Goal: Book appointment/travel/reservation

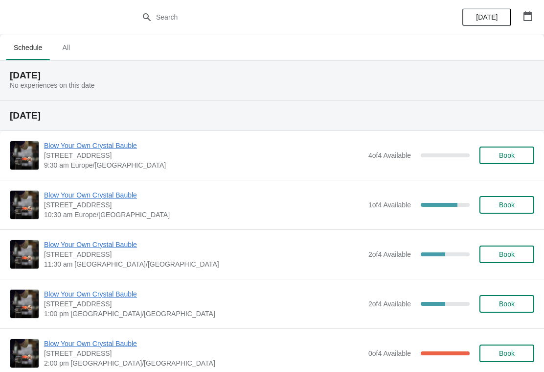
click at [532, 22] on button "button" at bounding box center [528, 16] width 18 height 18
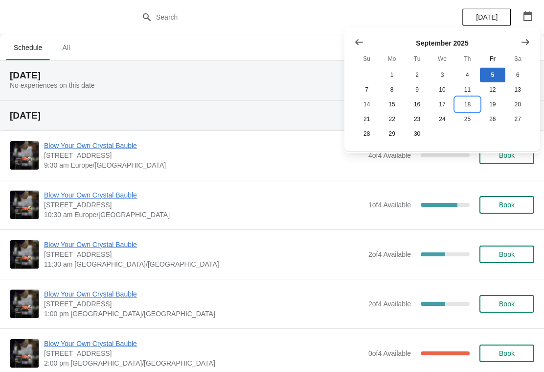
click at [472, 105] on button "18" at bounding box center [467, 104] width 25 height 15
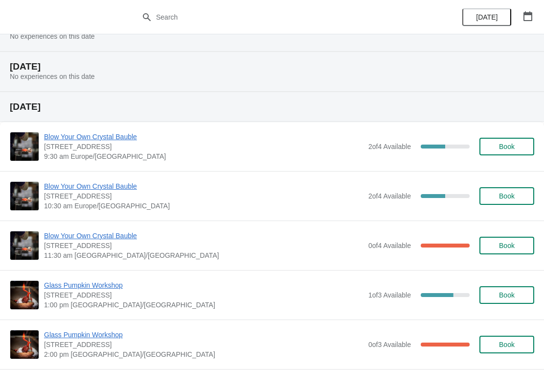
scroll to position [45, 0]
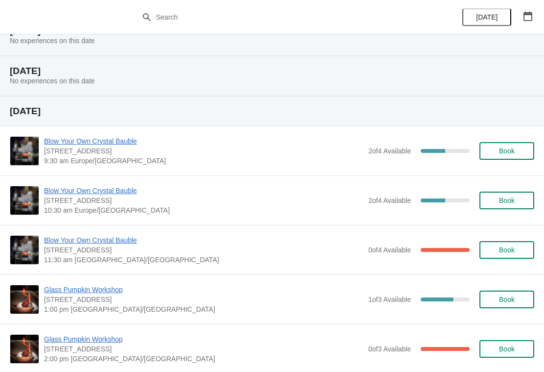
click at [513, 153] on span "Book" at bounding box center [507, 151] width 16 height 8
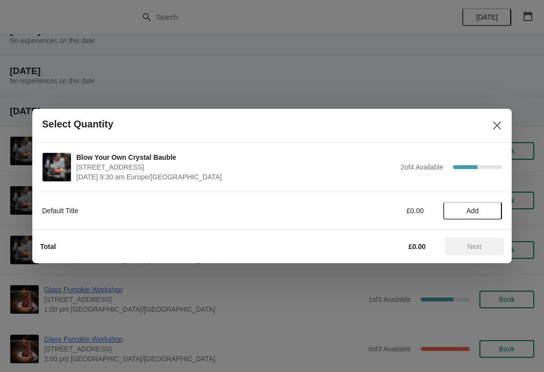
click at [484, 212] on span "Add" at bounding box center [472, 211] width 41 height 8
click at [491, 213] on icon at bounding box center [490, 211] width 10 height 10
click at [468, 247] on span "Next" at bounding box center [475, 246] width 14 height 8
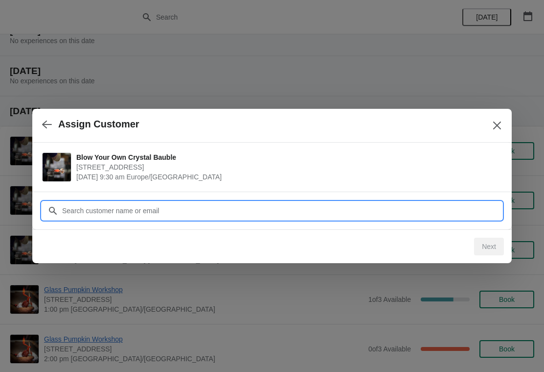
click at [155, 212] on input "Customer" at bounding box center [282, 211] width 441 height 18
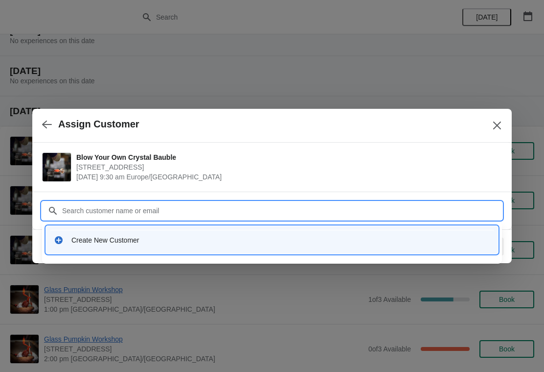
click at [76, 239] on div "Create New Customer" at bounding box center [280, 240] width 419 height 10
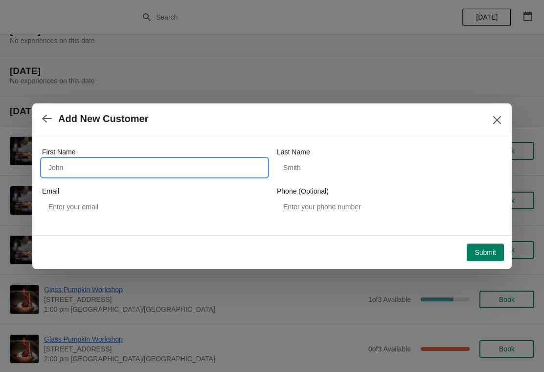
click at [125, 166] on input "First Name" at bounding box center [154, 168] width 225 height 18
click at [45, 128] on button "button" at bounding box center [47, 118] width 18 height 19
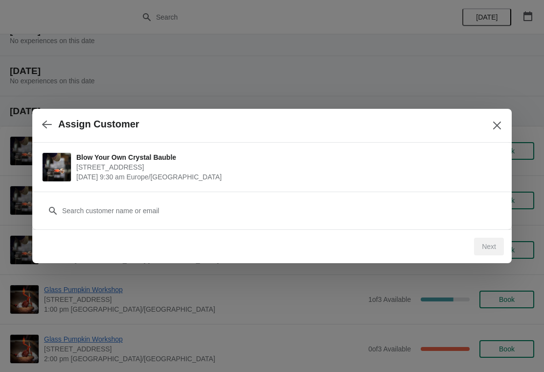
click at [52, 125] on button "button" at bounding box center [47, 124] width 18 height 19
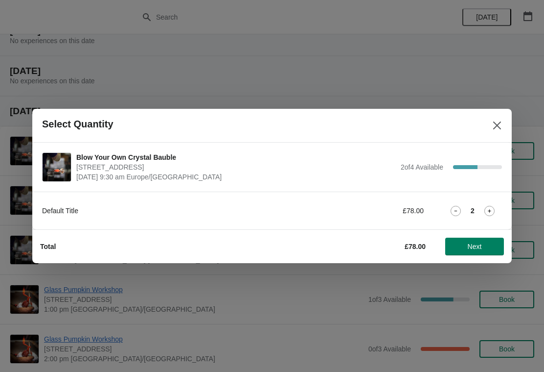
click at [501, 124] on icon "Close" at bounding box center [498, 125] width 10 height 10
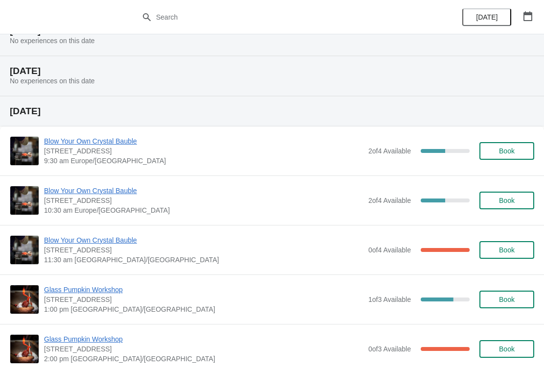
click at [505, 206] on button "Book" at bounding box center [507, 200] width 55 height 18
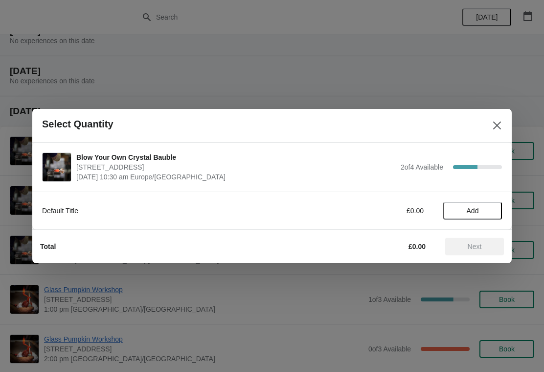
click at [494, 211] on span "Add" at bounding box center [472, 211] width 41 height 8
click at [489, 209] on icon at bounding box center [490, 211] width 10 height 10
click at [487, 245] on span "Next" at bounding box center [474, 246] width 43 height 8
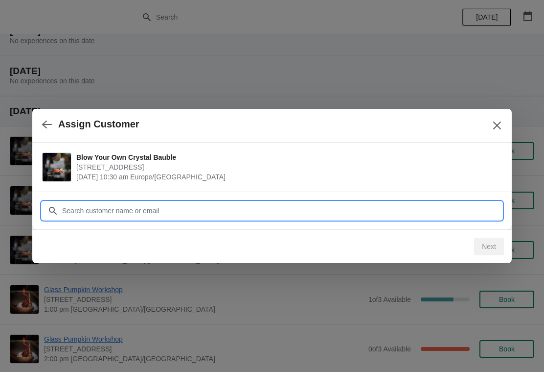
click at [194, 213] on input "Customer" at bounding box center [282, 211] width 441 height 18
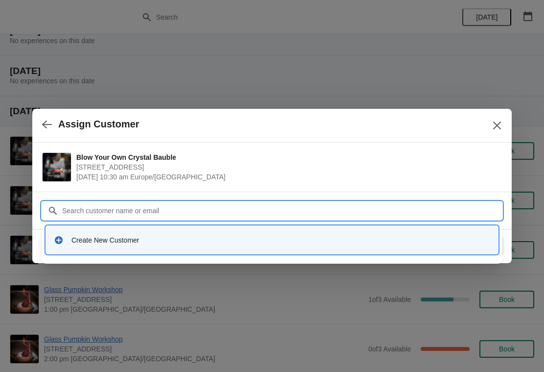
click at [59, 244] on icon at bounding box center [59, 240] width 8 height 8
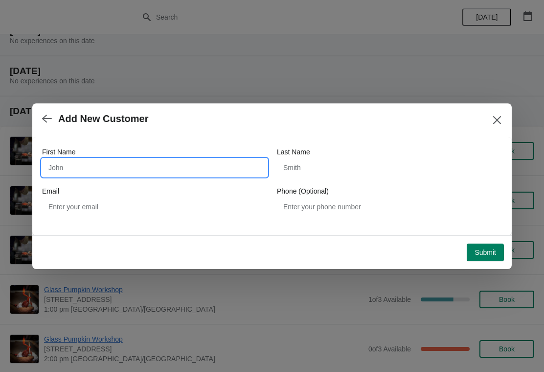
click at [112, 162] on input "First Name" at bounding box center [154, 168] width 225 height 18
type input "M"
type input "Mags"
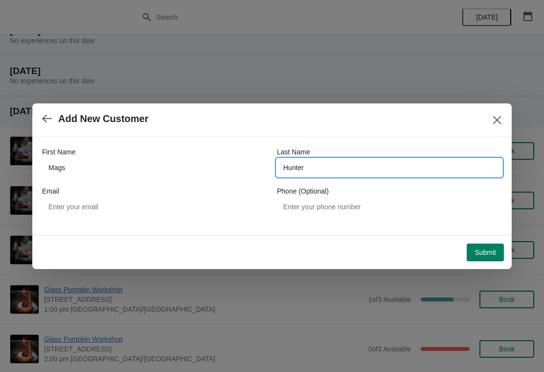
type input "Hunter"
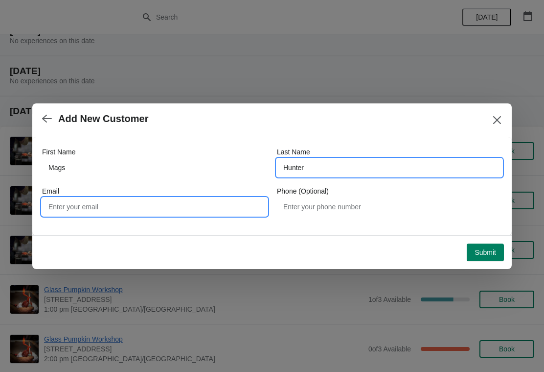
click at [154, 205] on input "Email" at bounding box center [154, 207] width 225 height 18
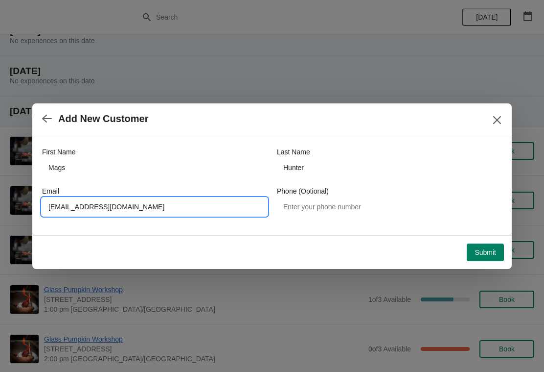
type input "[EMAIL_ADDRESS][DOMAIN_NAME]"
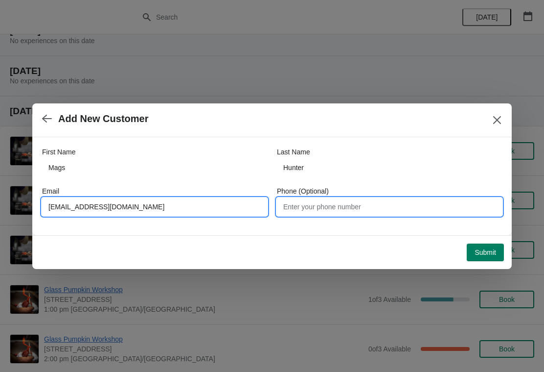
click at [336, 204] on input "Phone (Optional)" at bounding box center [389, 207] width 225 height 18
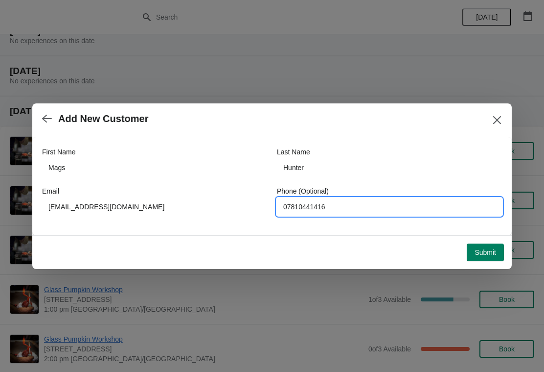
type input "07810441416"
click at [481, 248] on span "Submit" at bounding box center [486, 252] width 22 height 8
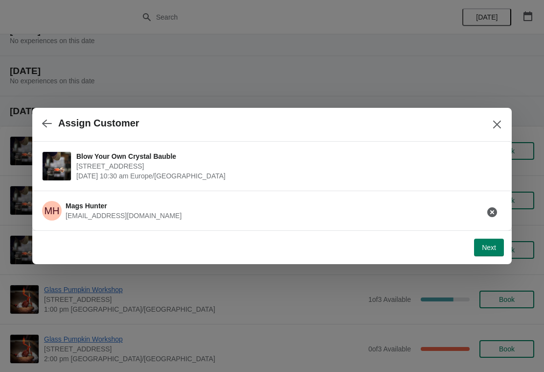
click at [477, 247] on button "Next" at bounding box center [489, 247] width 30 height 18
select select "Yes, I will collect"
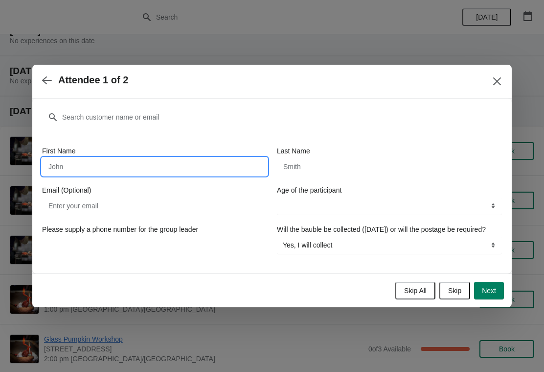
click at [118, 164] on input "First Name" at bounding box center [154, 167] width 225 height 18
type input "Mags"
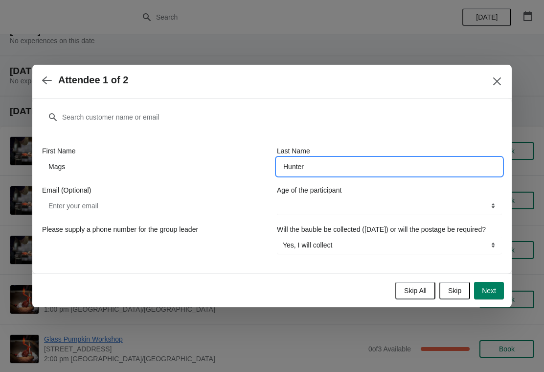
type input "Hunter"
click at [175, 197] on input "Email (Optional)" at bounding box center [154, 206] width 225 height 18
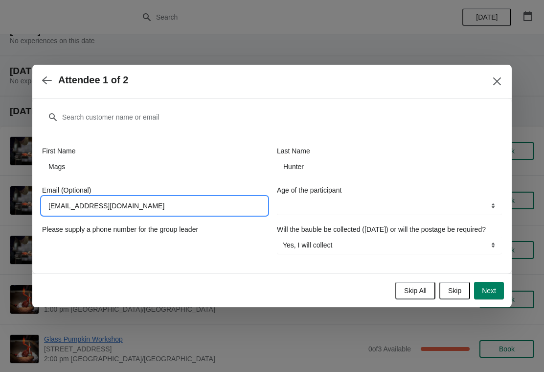
type input "[EMAIL_ADDRESS][DOMAIN_NAME]"
click at [362, 208] on select "8-12 years 13-17 years 18 years and over" at bounding box center [389, 206] width 225 height 18
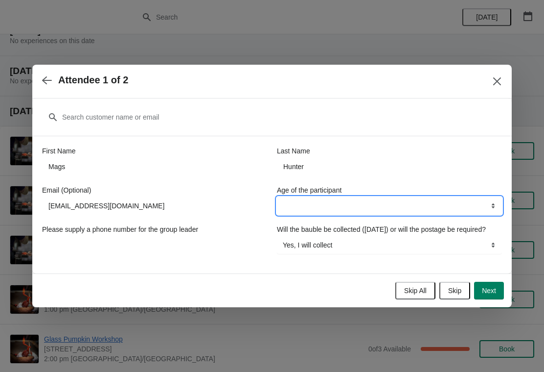
select select "18 years and over"
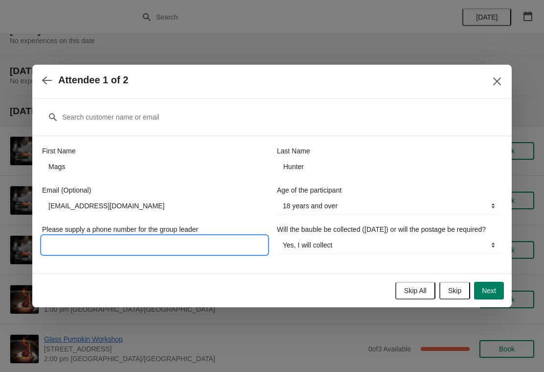
click at [212, 237] on input "Please supply a phone number for the group leader" at bounding box center [154, 245] width 225 height 18
type input "07810441416"
click at [488, 294] on span "Next" at bounding box center [489, 290] width 14 height 8
select select
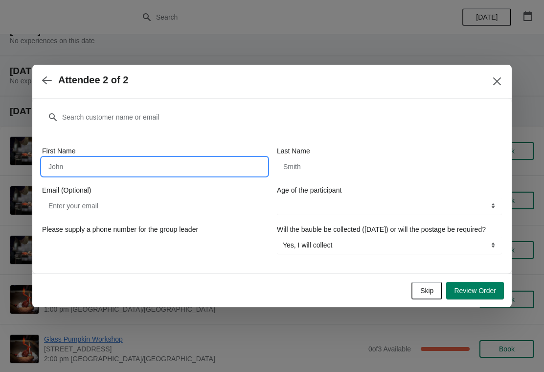
click at [192, 166] on input "First Name" at bounding box center [154, 167] width 225 height 18
type input "[PERSON_NAME]"
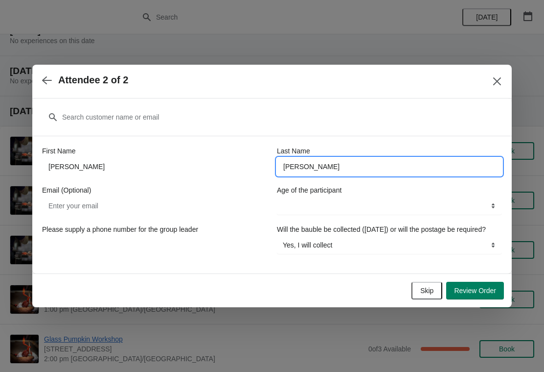
type input "[PERSON_NAME]"
click at [171, 197] on input "Email (Optional)" at bounding box center [154, 206] width 225 height 18
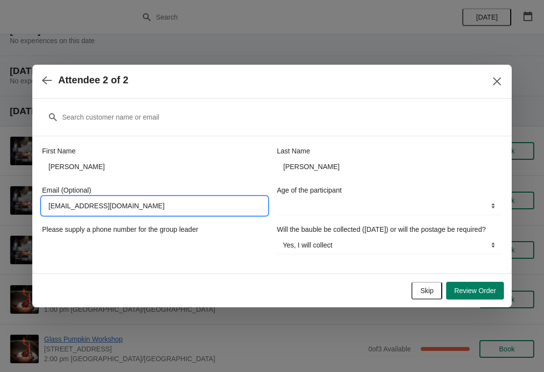
type input "[EMAIL_ADDRESS][DOMAIN_NAME]"
click at [350, 199] on select "8-12 years 13-17 years 18 years and over" at bounding box center [389, 206] width 225 height 18
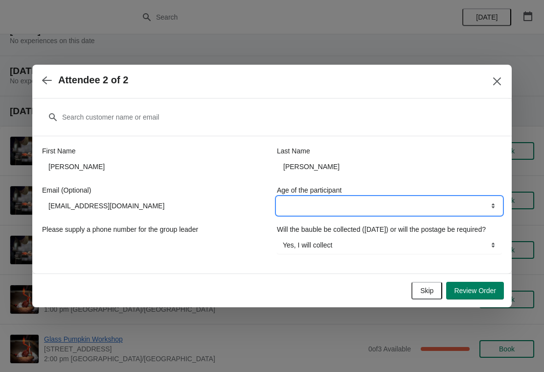
select select "18 years and over"
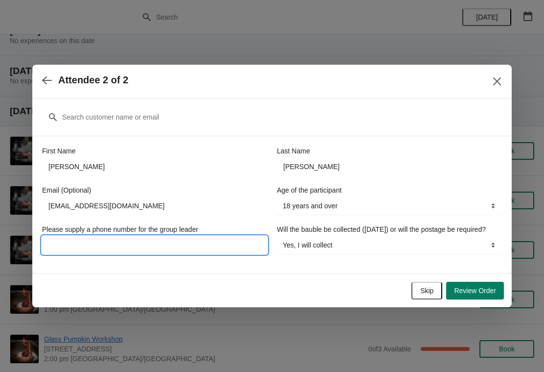
click at [186, 236] on input "Please supply a phone number for the group leader" at bounding box center [154, 245] width 225 height 18
type input "07810441416"
